Goal: Use online tool/utility: Use online tool/utility

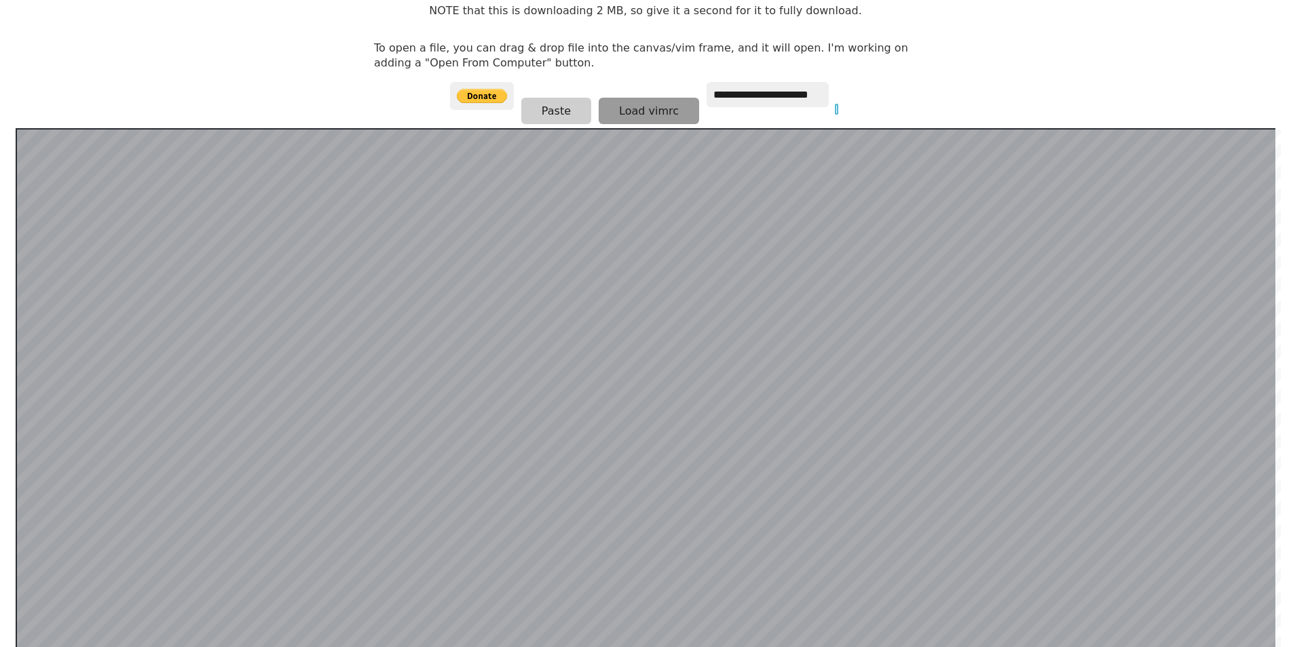
scroll to position [165, 0]
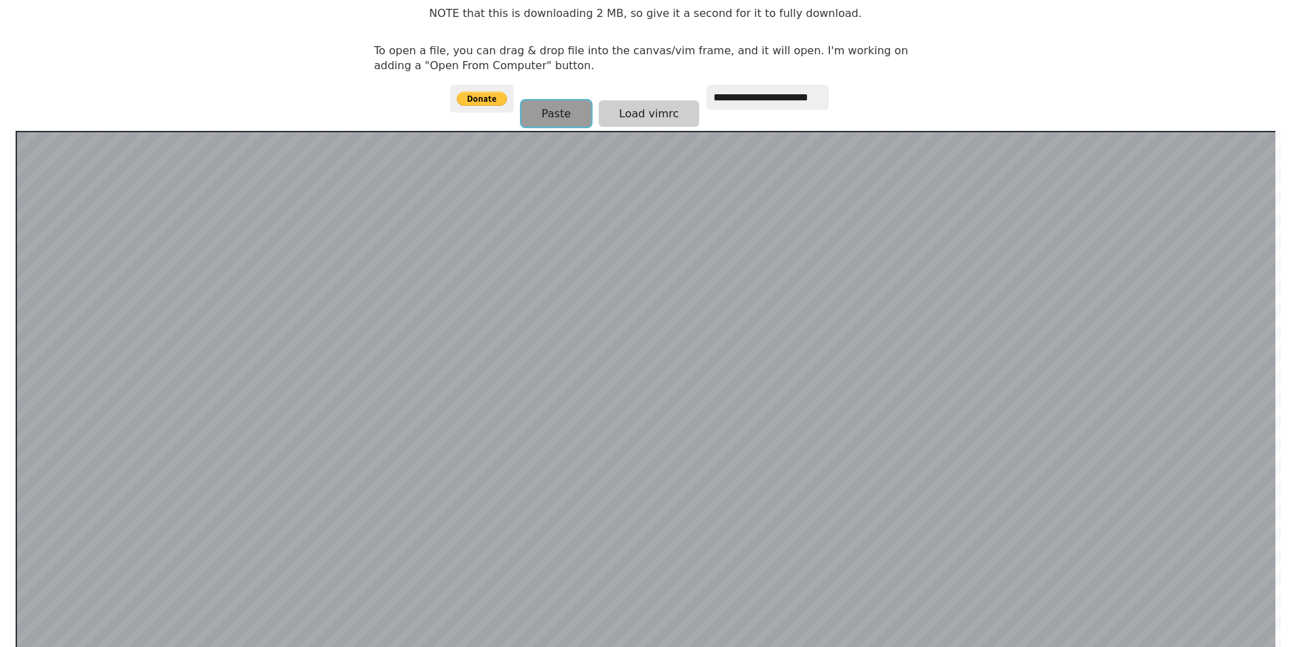
click at [549, 117] on button "Paste" at bounding box center [556, 113] width 70 height 26
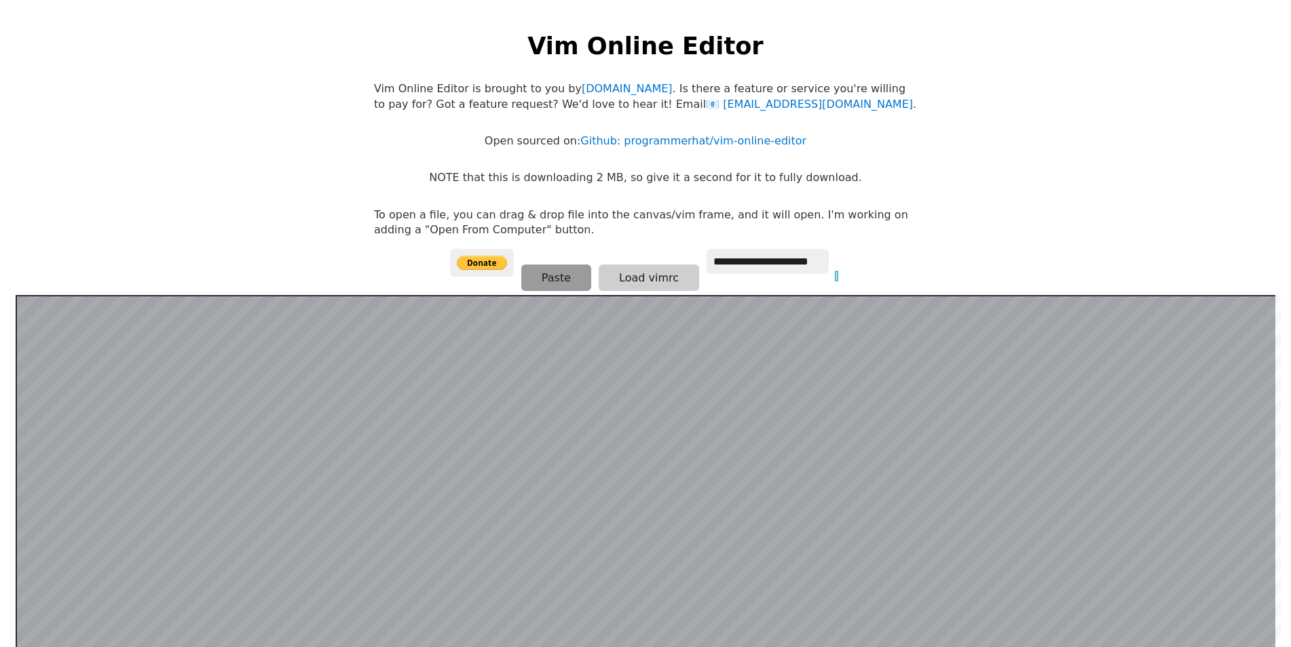
scroll to position [0, 0]
click at [836, 276] on input at bounding box center [836, 277] width 1 height 8
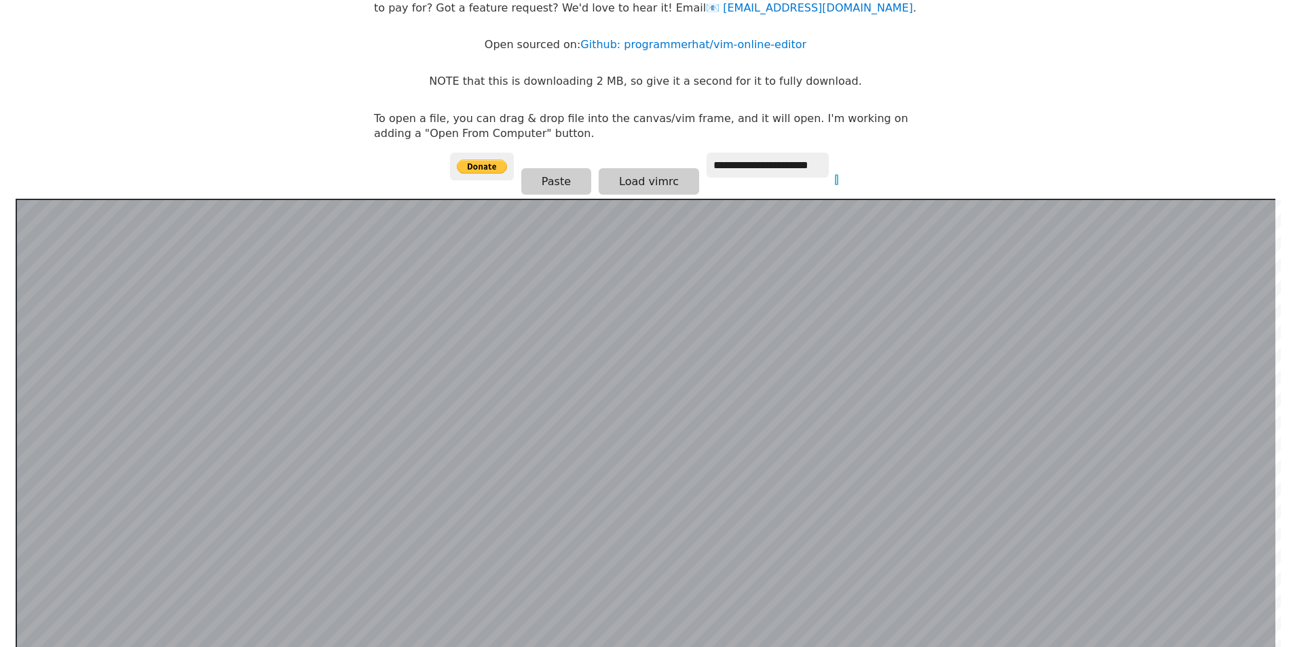
scroll to position [60, 0]
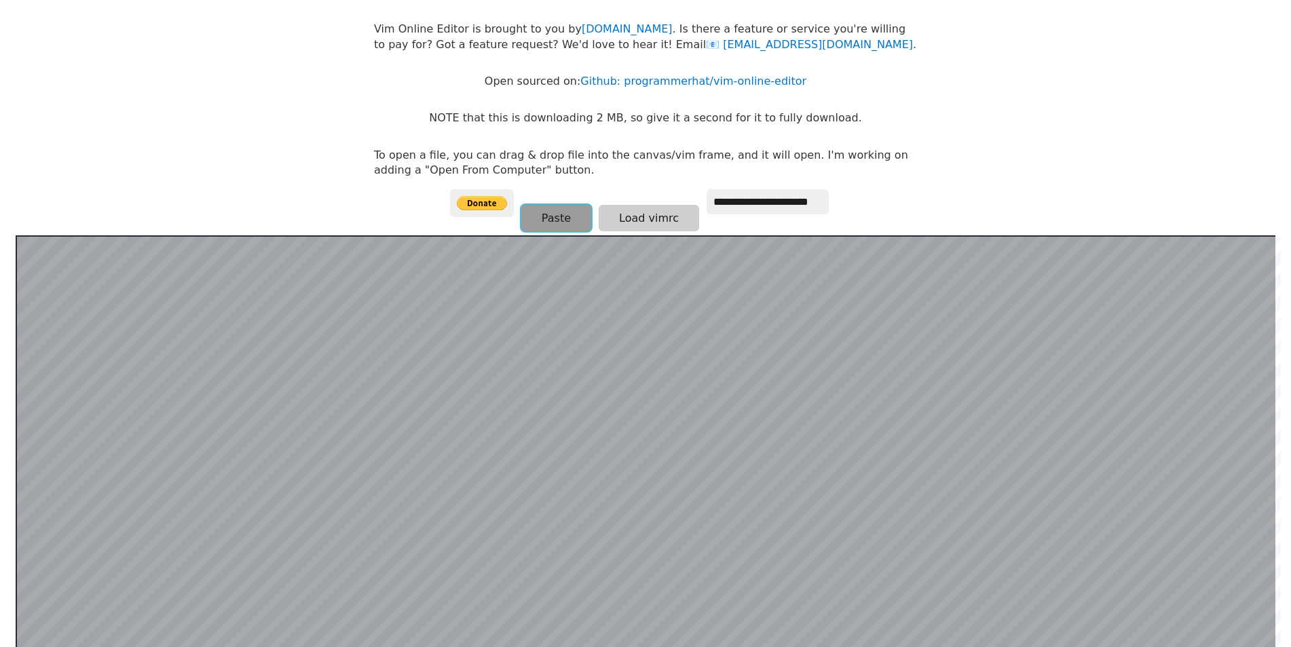
click at [552, 229] on button "Paste" at bounding box center [556, 218] width 70 height 26
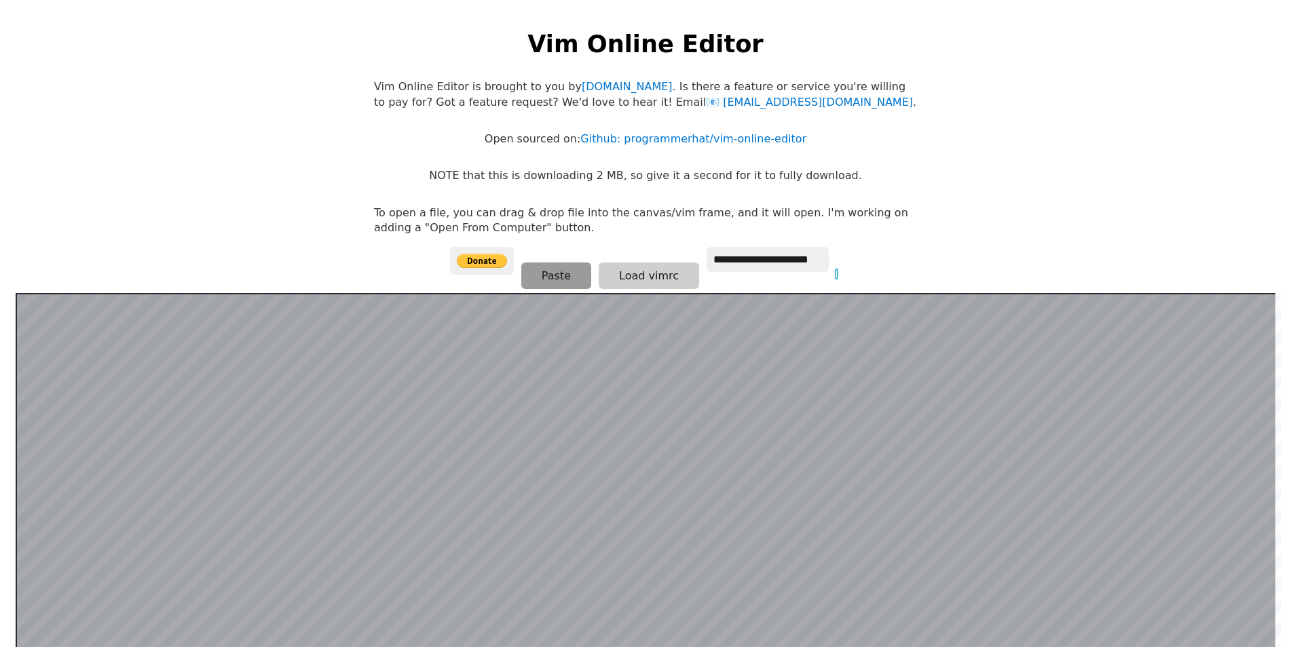
scroll to position [0, 0]
